Goal: Task Accomplishment & Management: Use online tool/utility

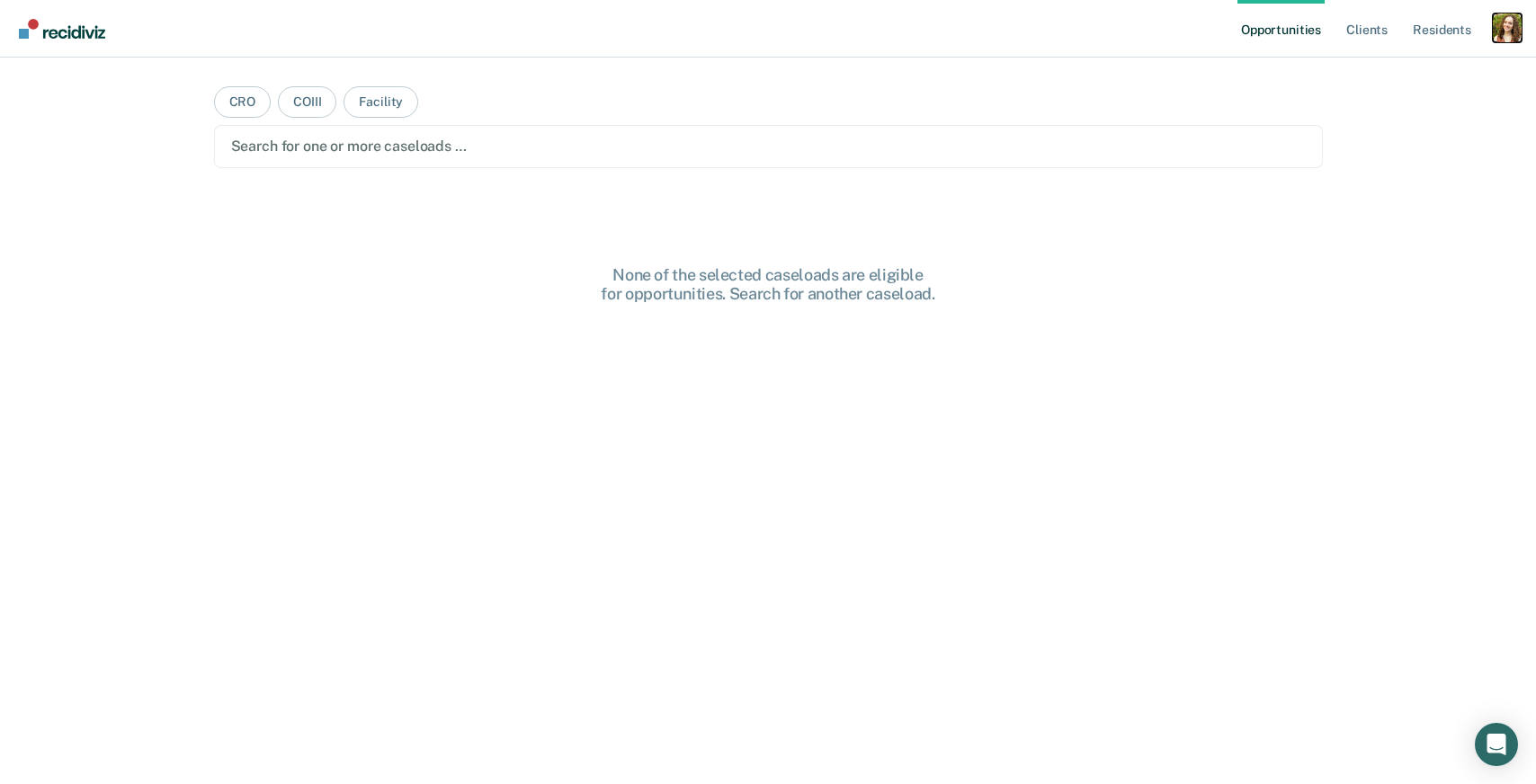
click at [1519, 20] on div "Profile dropdown button" at bounding box center [1507, 28] width 29 height 29
click at [1396, 73] on link "Profile" at bounding box center [1436, 74] width 145 height 15
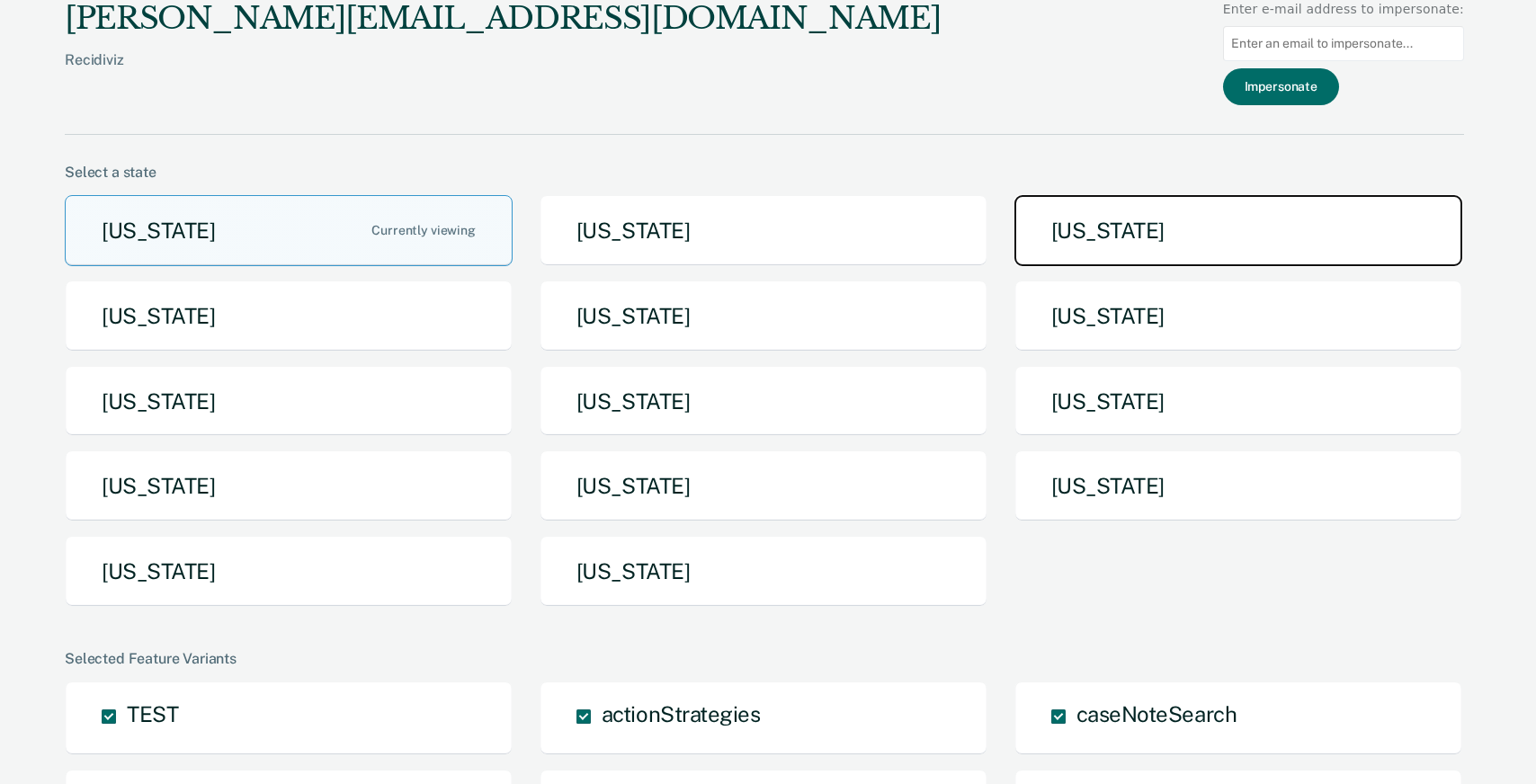
click at [1039, 255] on button "[US_STATE]" at bounding box center [1238, 230] width 448 height 71
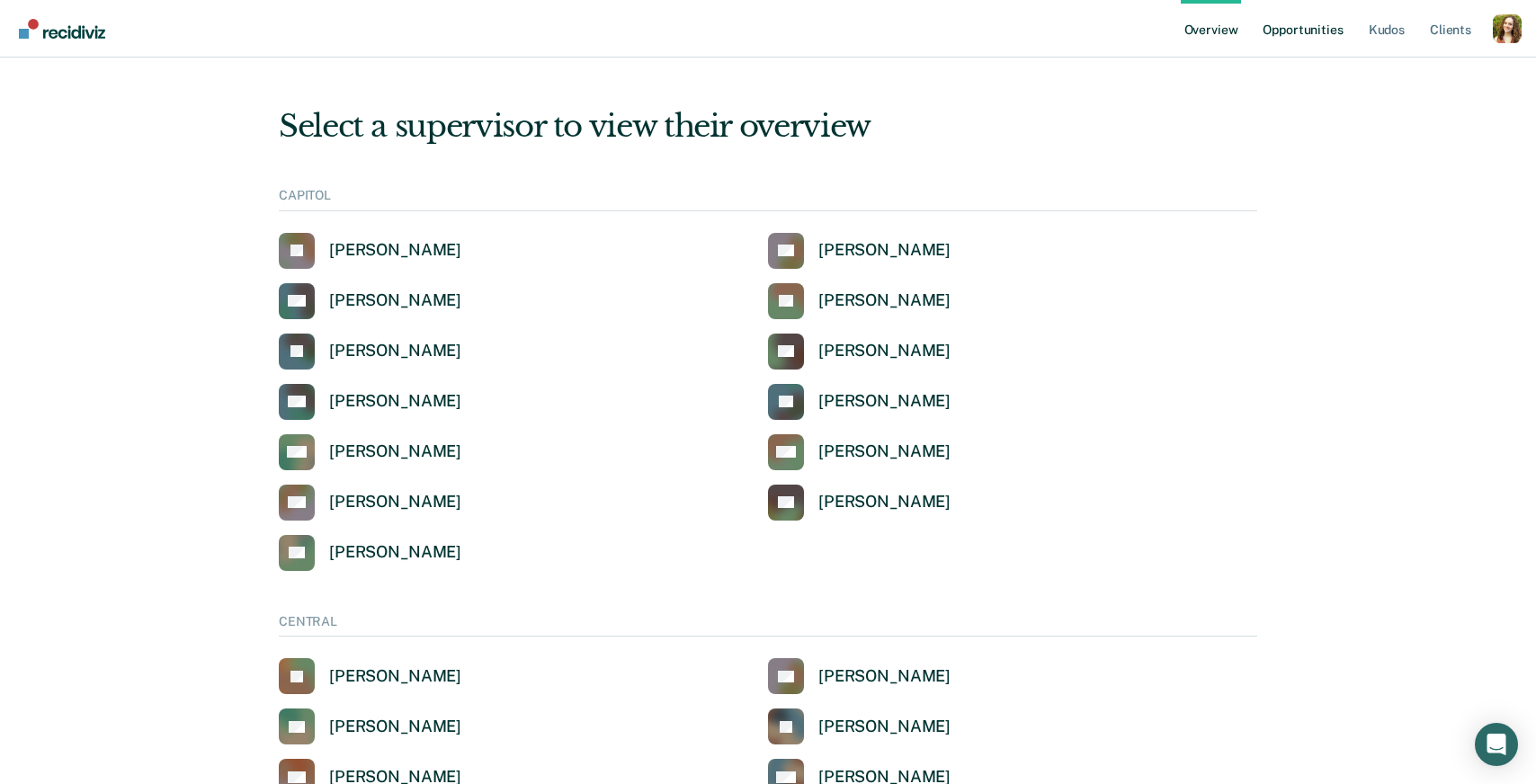
click at [1308, 29] on link "Opportunities" at bounding box center [1302, 29] width 87 height 57
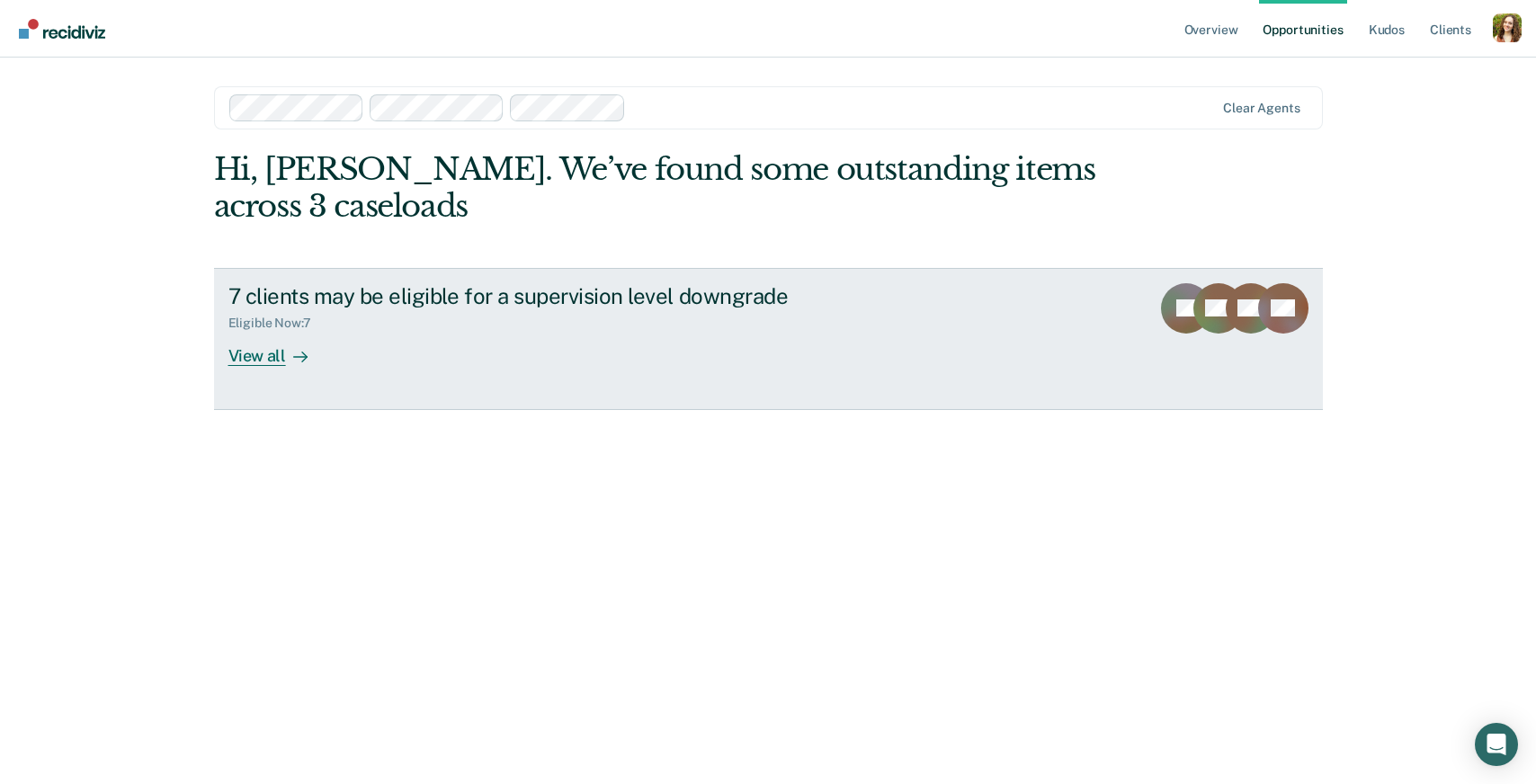
click at [426, 348] on div "7 clients may be eligible for a supervision level downgrade Eligible Now : 7 Vi…" at bounding box center [565, 325] width 674 height 83
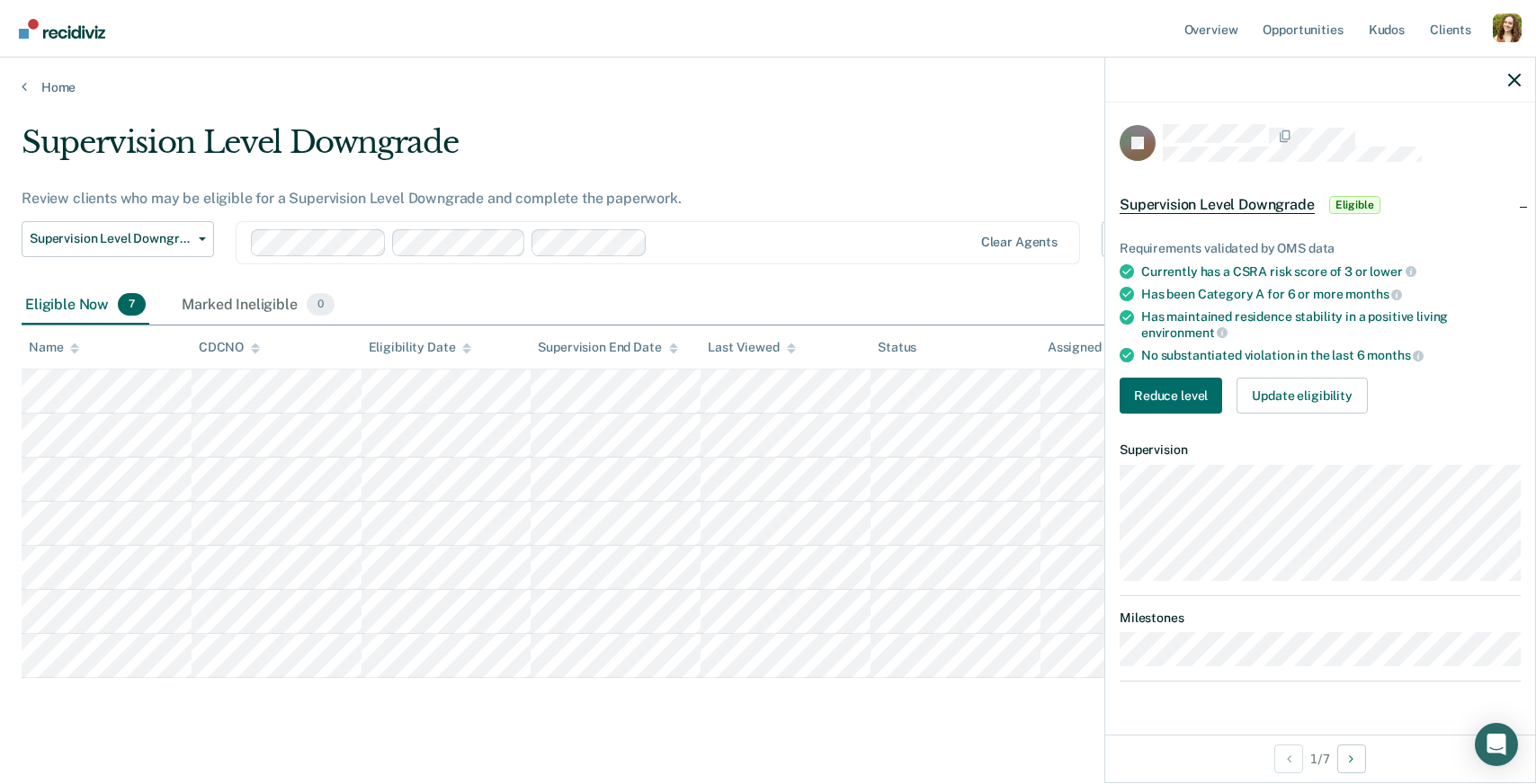
scroll to position [23, 0]
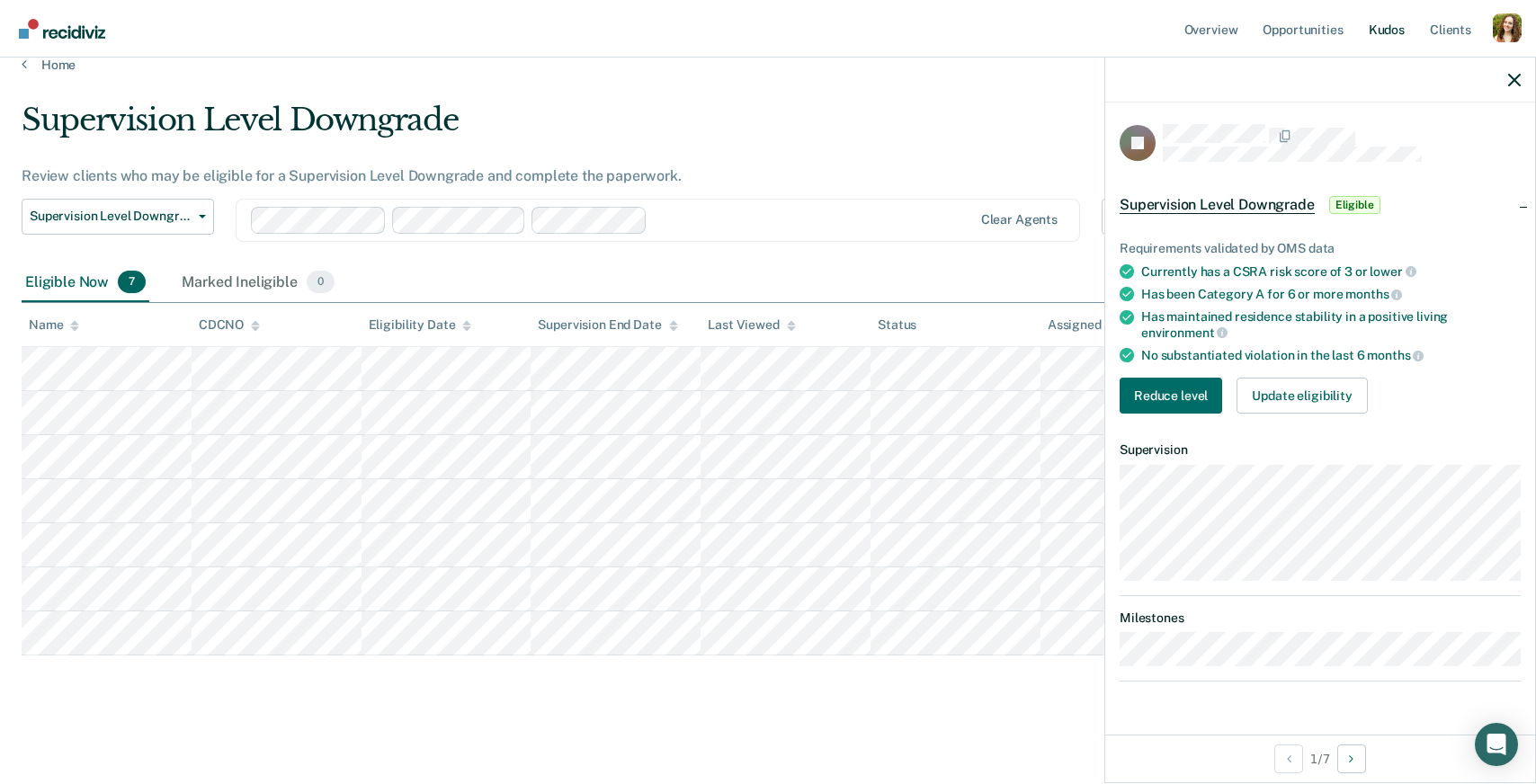
click at [1395, 35] on link "Kudos" at bounding box center [1386, 29] width 43 height 57
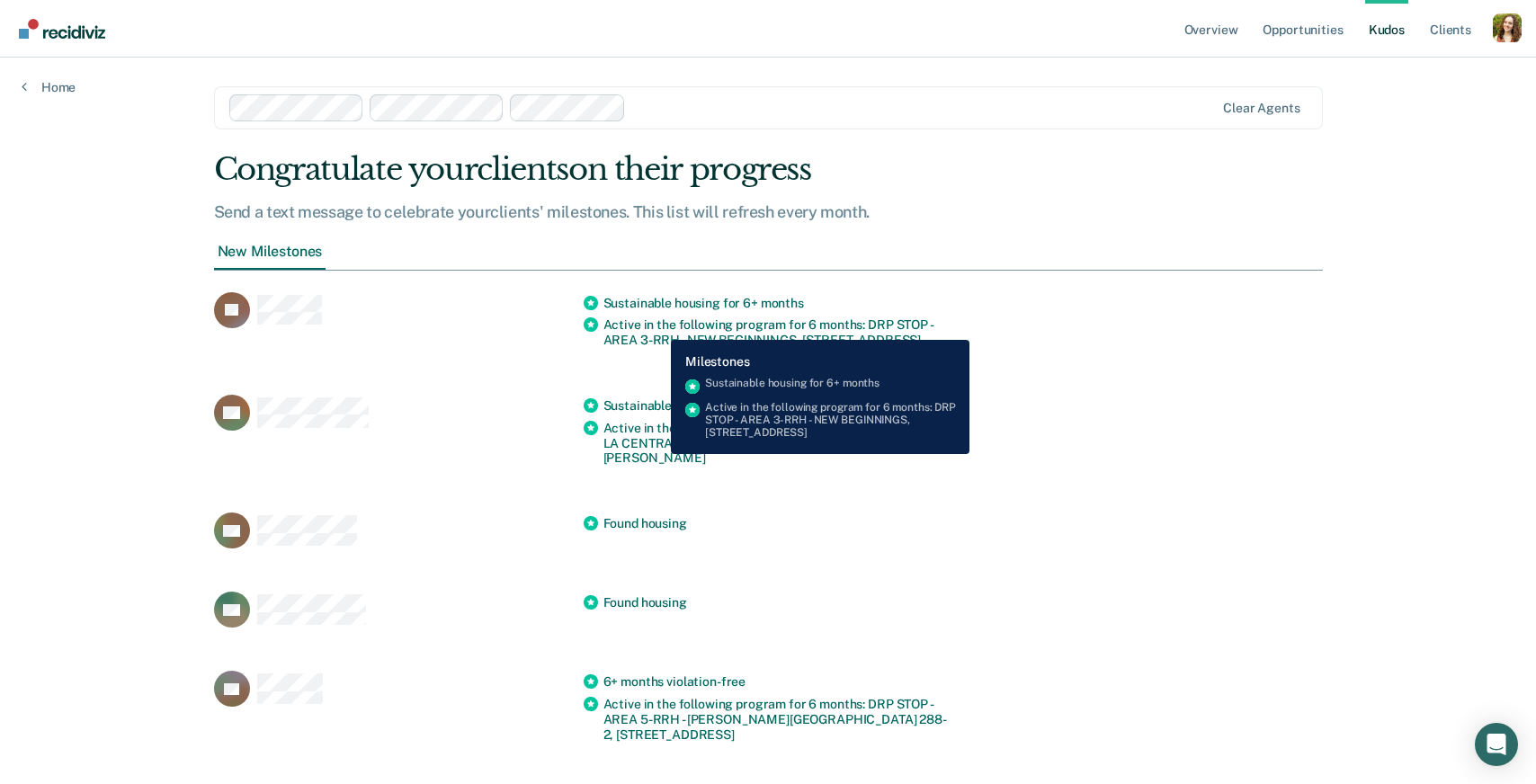
click at [656, 330] on span "Active in the following program for 6 months: DRP STOP - AREA 3-RRH - NEW BEGIN…" at bounding box center [779, 332] width 350 height 31
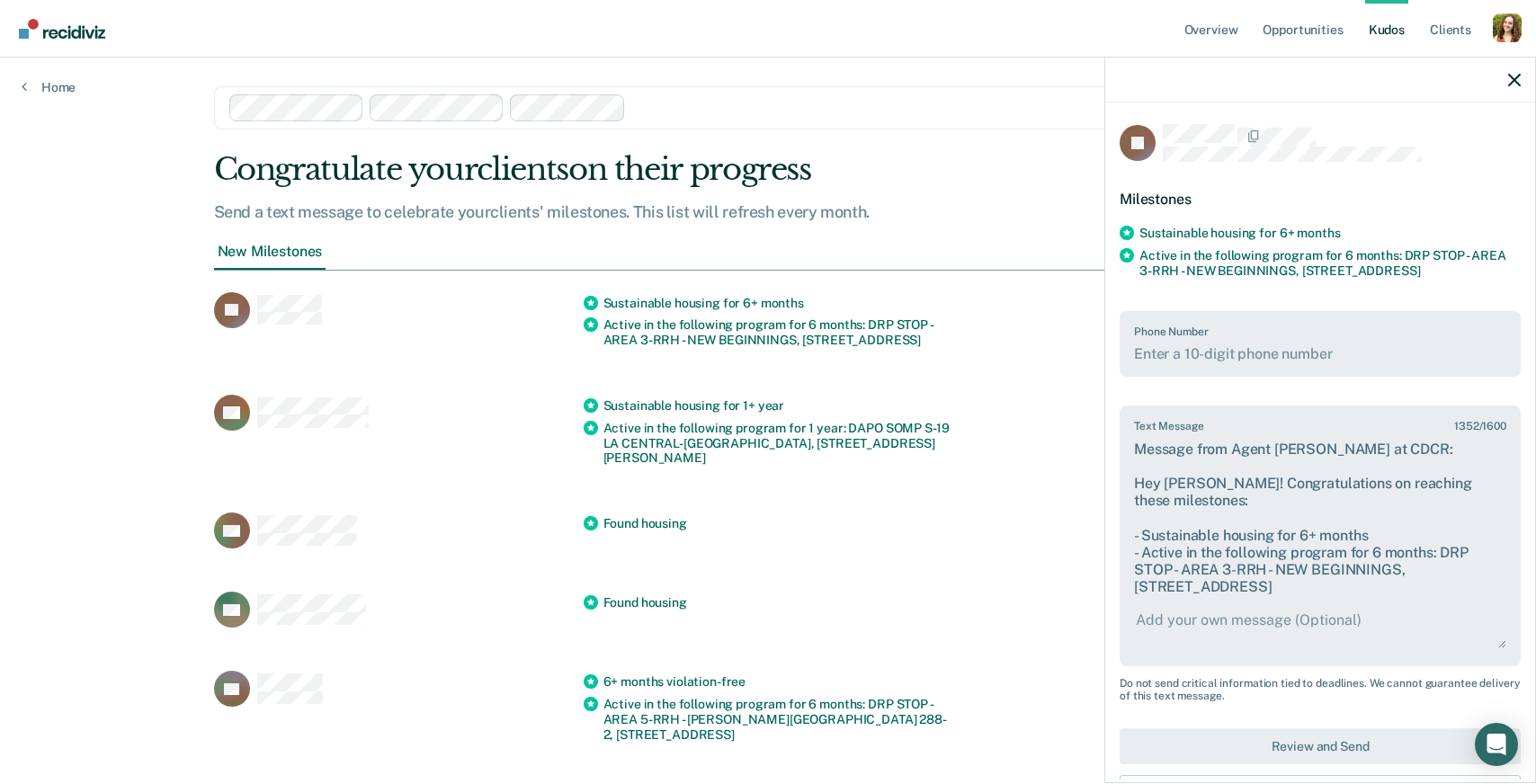
scroll to position [63, 0]
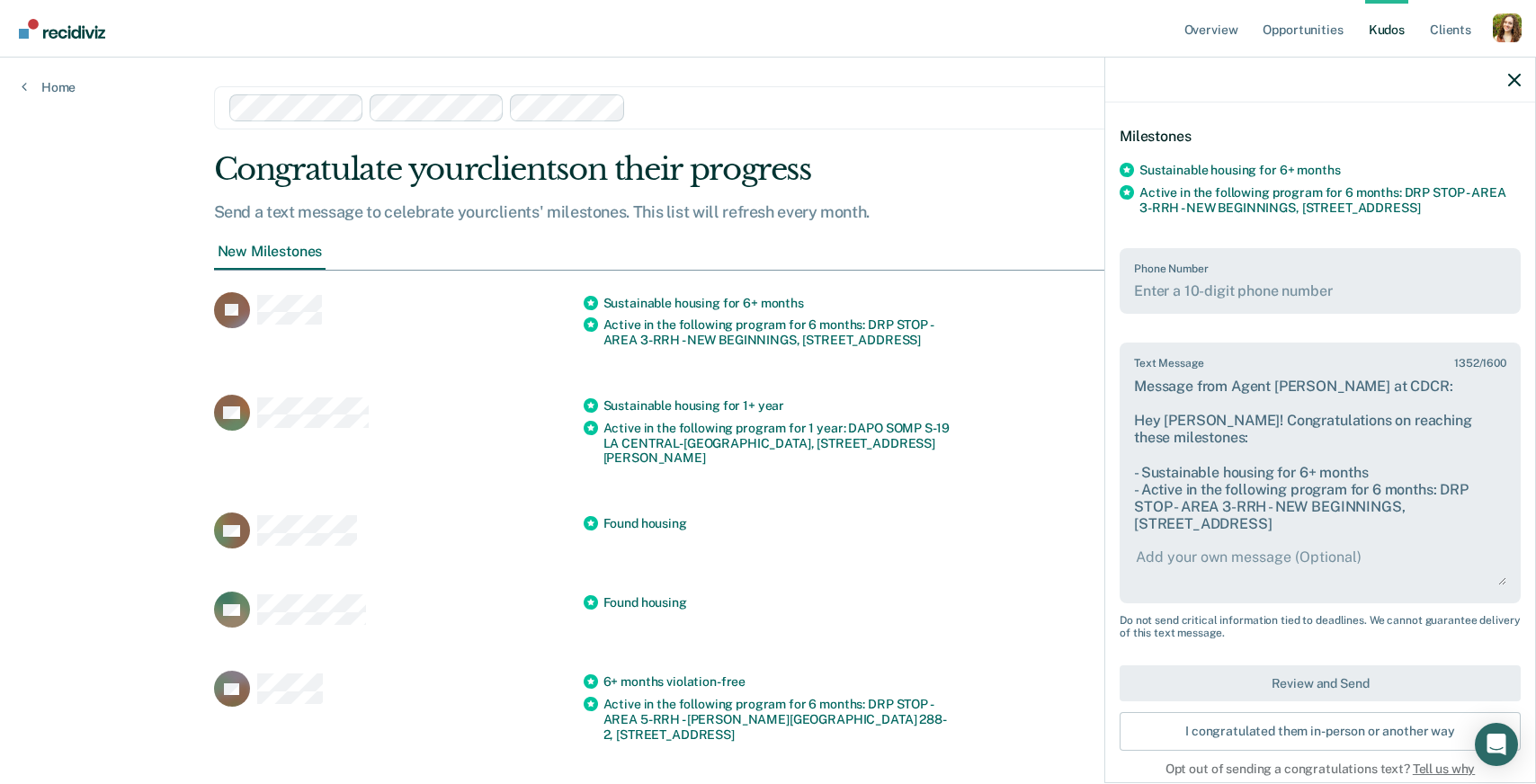
click at [1433, 762] on span "Tell us why" at bounding box center [1443, 769] width 62 height 14
